Goal: Task Accomplishment & Management: Manage account settings

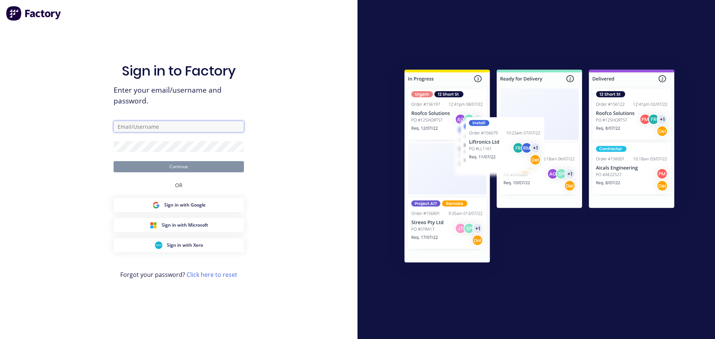
click at [143, 126] on input "text" at bounding box center [179, 126] width 130 height 11
paste input "[EMAIL_ADDRESS][DOMAIN_NAME]"
type input "[EMAIL_ADDRESS][DOMAIN_NAME]"
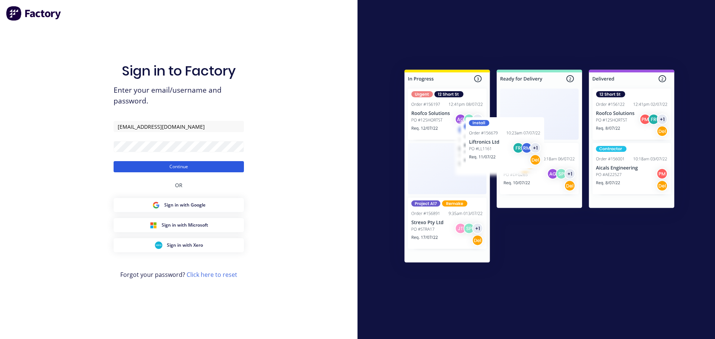
click at [142, 166] on button "Continue" at bounding box center [179, 166] width 130 height 11
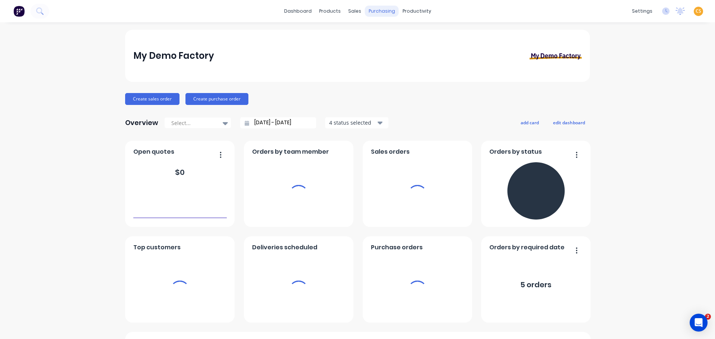
click at [382, 9] on div "purchasing" at bounding box center [382, 11] width 34 height 11
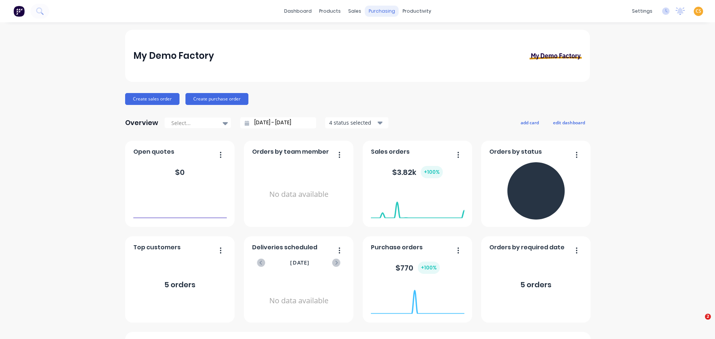
click at [380, 11] on div "purchasing" at bounding box center [382, 11] width 34 height 11
click at [403, 36] on div "Purchase Orders" at bounding box center [402, 35] width 39 height 7
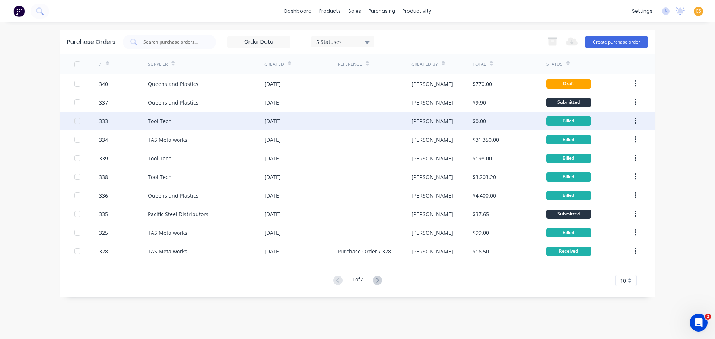
click at [105, 123] on div "333" at bounding box center [103, 121] width 9 height 8
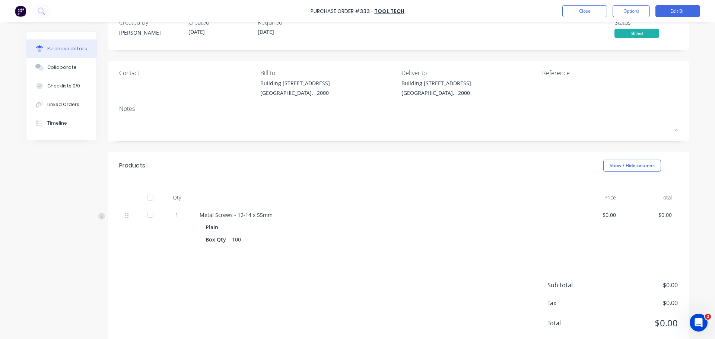
scroll to position [39, 0]
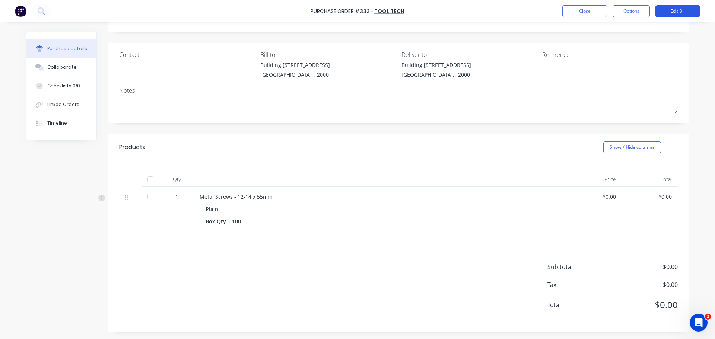
click at [665, 9] on button "Edit Bill" at bounding box center [678, 11] width 45 height 12
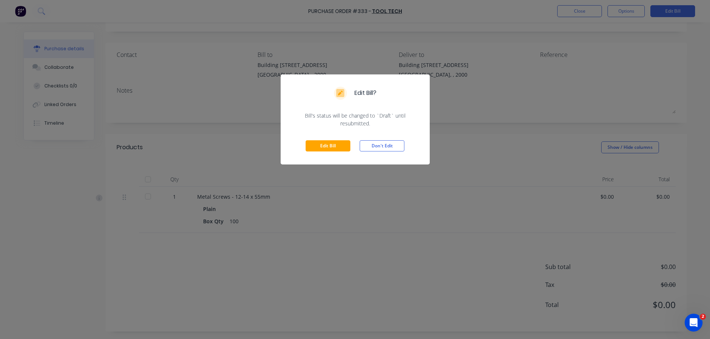
drag, startPoint x: 315, startPoint y: 147, endPoint x: 317, endPoint y: 151, distance: 4.9
click at [317, 148] on button "Edit Bill" at bounding box center [327, 145] width 45 height 11
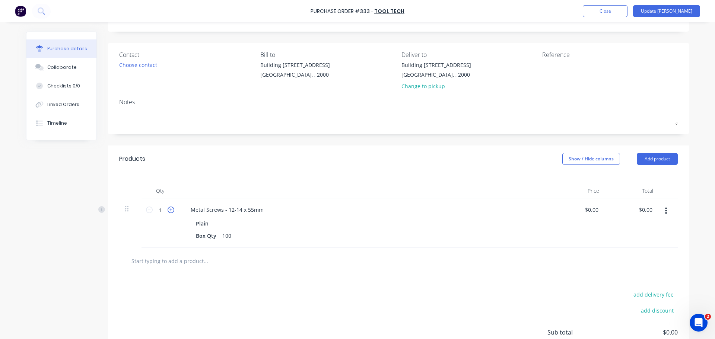
click at [168, 211] on icon at bounding box center [171, 210] width 7 height 7
type input "3"
click at [592, 212] on input "0.00" at bounding box center [591, 210] width 17 height 11
type input "$500.00"
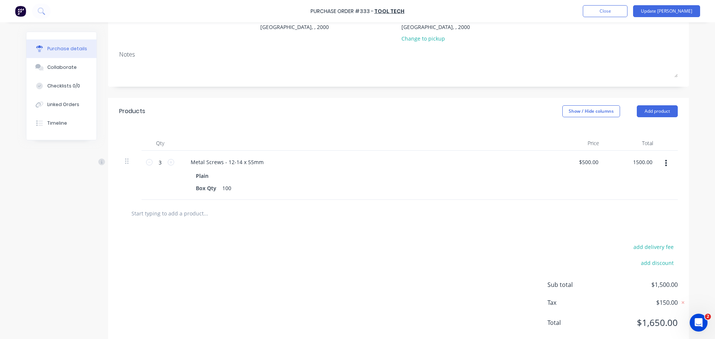
scroll to position [105, 0]
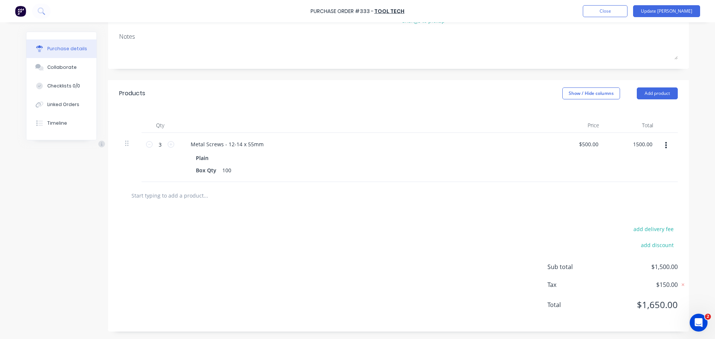
type input "$1,500.00"
click at [186, 194] on input "text" at bounding box center [205, 195] width 149 height 15
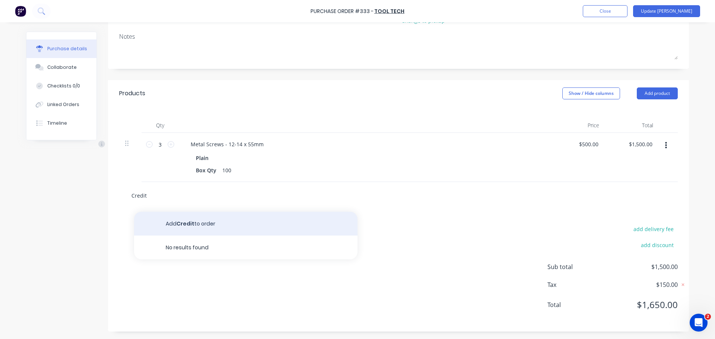
type input "Credit"
click at [188, 226] on button "Add Credit to order" at bounding box center [246, 224] width 224 height 24
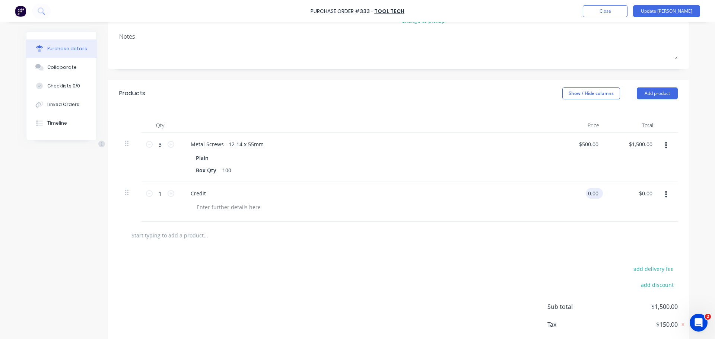
click at [586, 196] on input "0.00" at bounding box center [593, 193] width 14 height 11
type input "$-220.00"
click at [668, 11] on button "Update [PERSON_NAME]" at bounding box center [666, 11] width 67 height 12
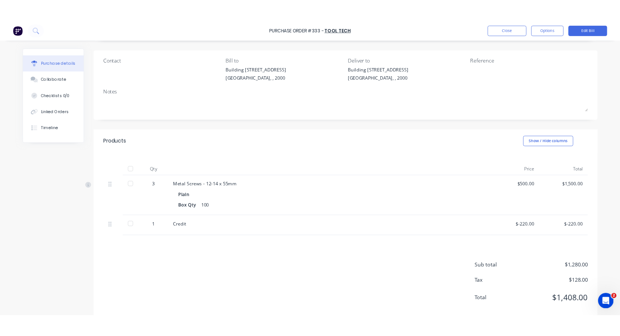
scroll to position [63, 0]
